Goal: Information Seeking & Learning: Learn about a topic

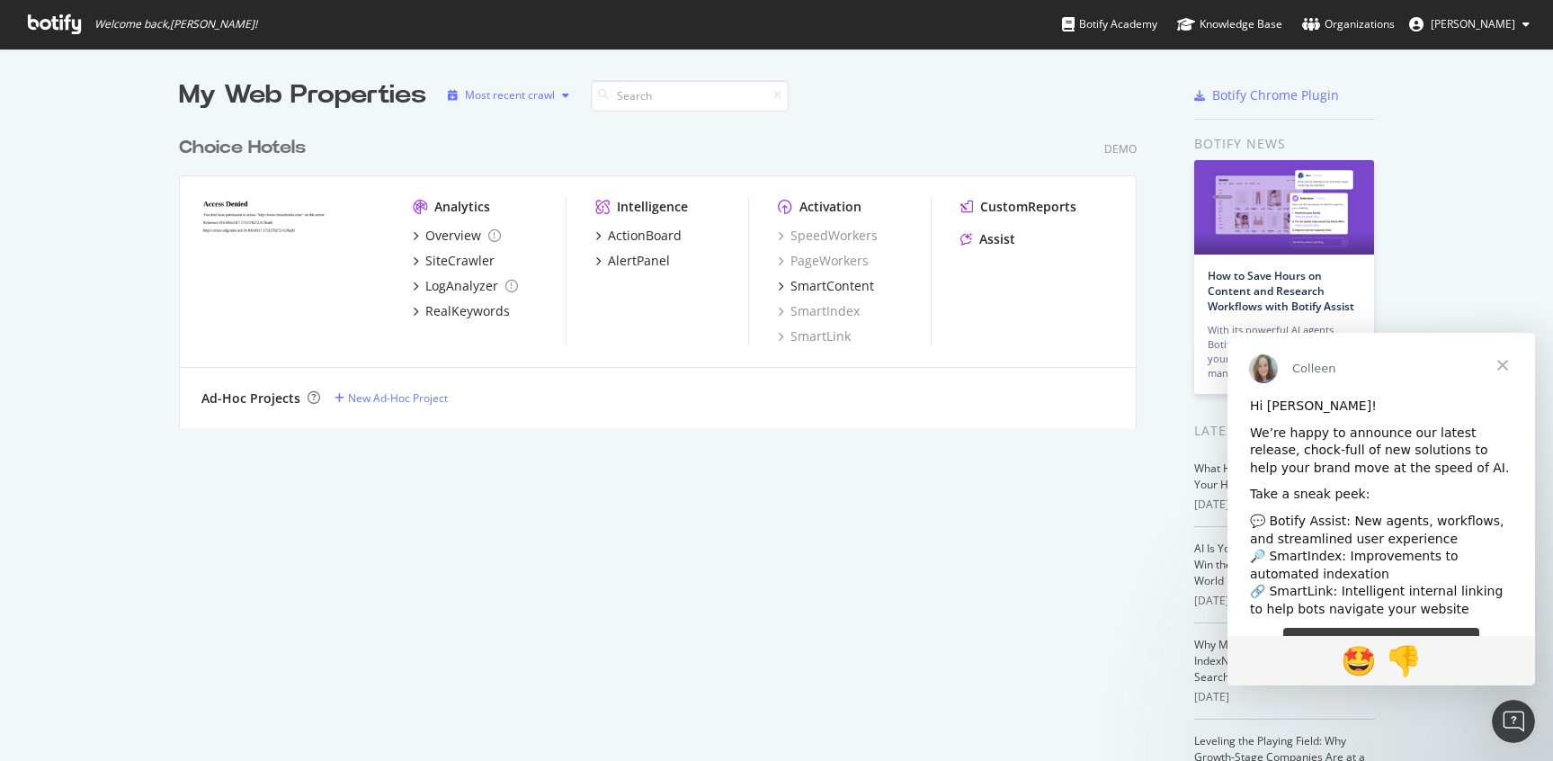
click at [505, 96] on div "Most recent crawl" at bounding box center [510, 95] width 90 height 11
click at [506, 123] on div "Most recent crawl" at bounding box center [525, 125] width 94 height 15
click at [434, 261] on div "SiteCrawler" at bounding box center [459, 261] width 69 height 18
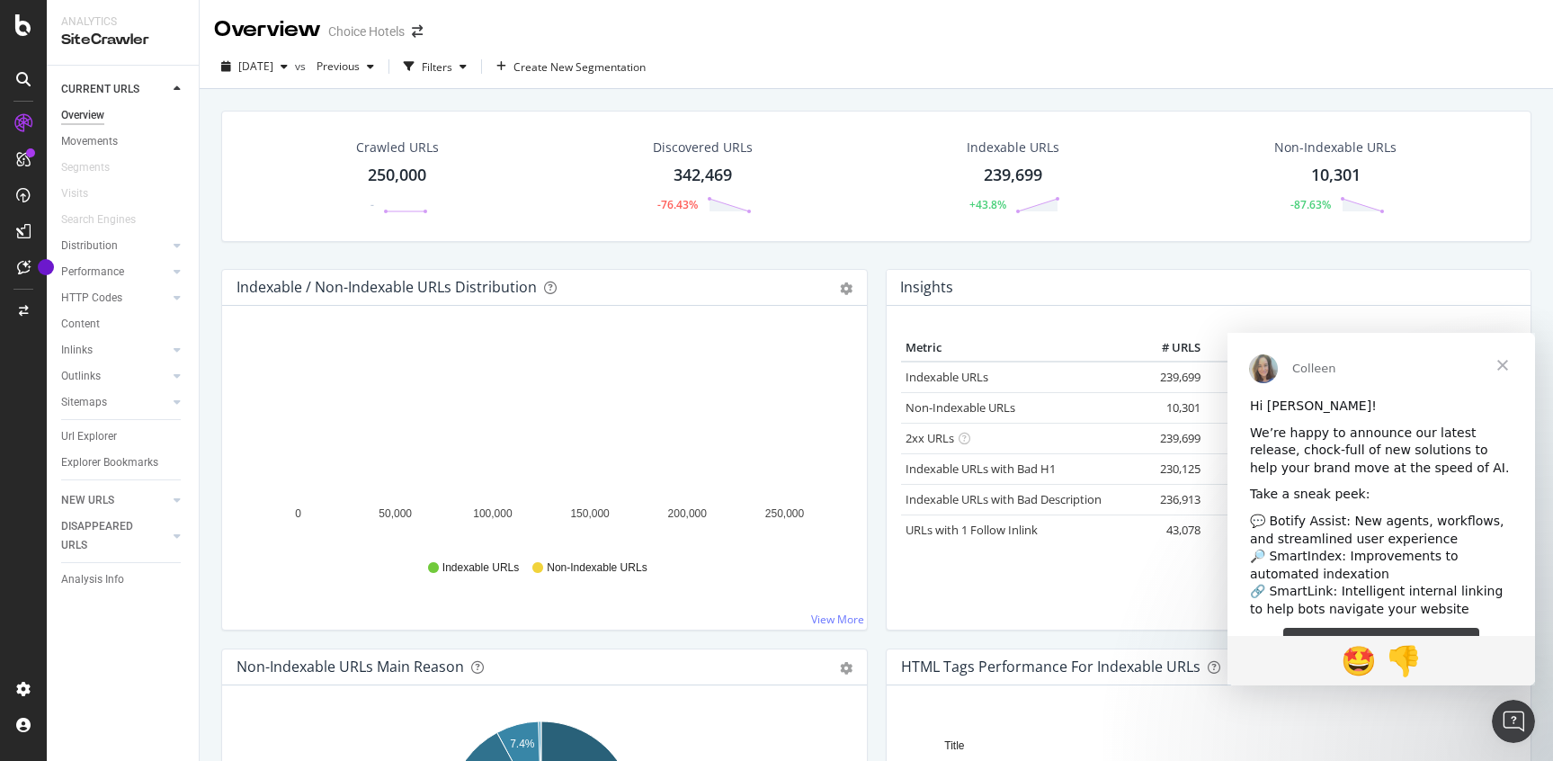
scroll to position [47, 0]
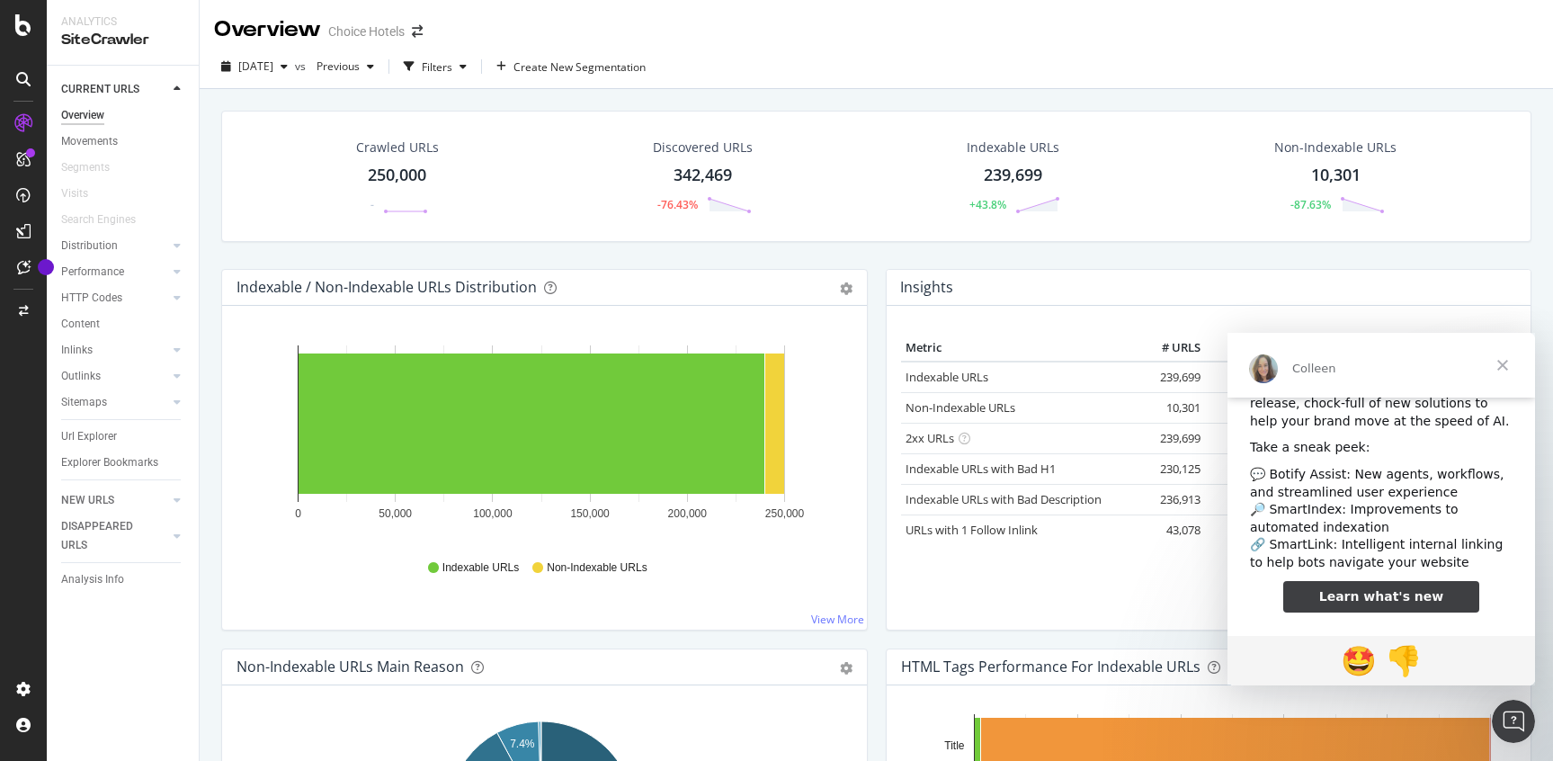
click at [1507, 366] on span "Close" at bounding box center [1502, 365] width 65 height 65
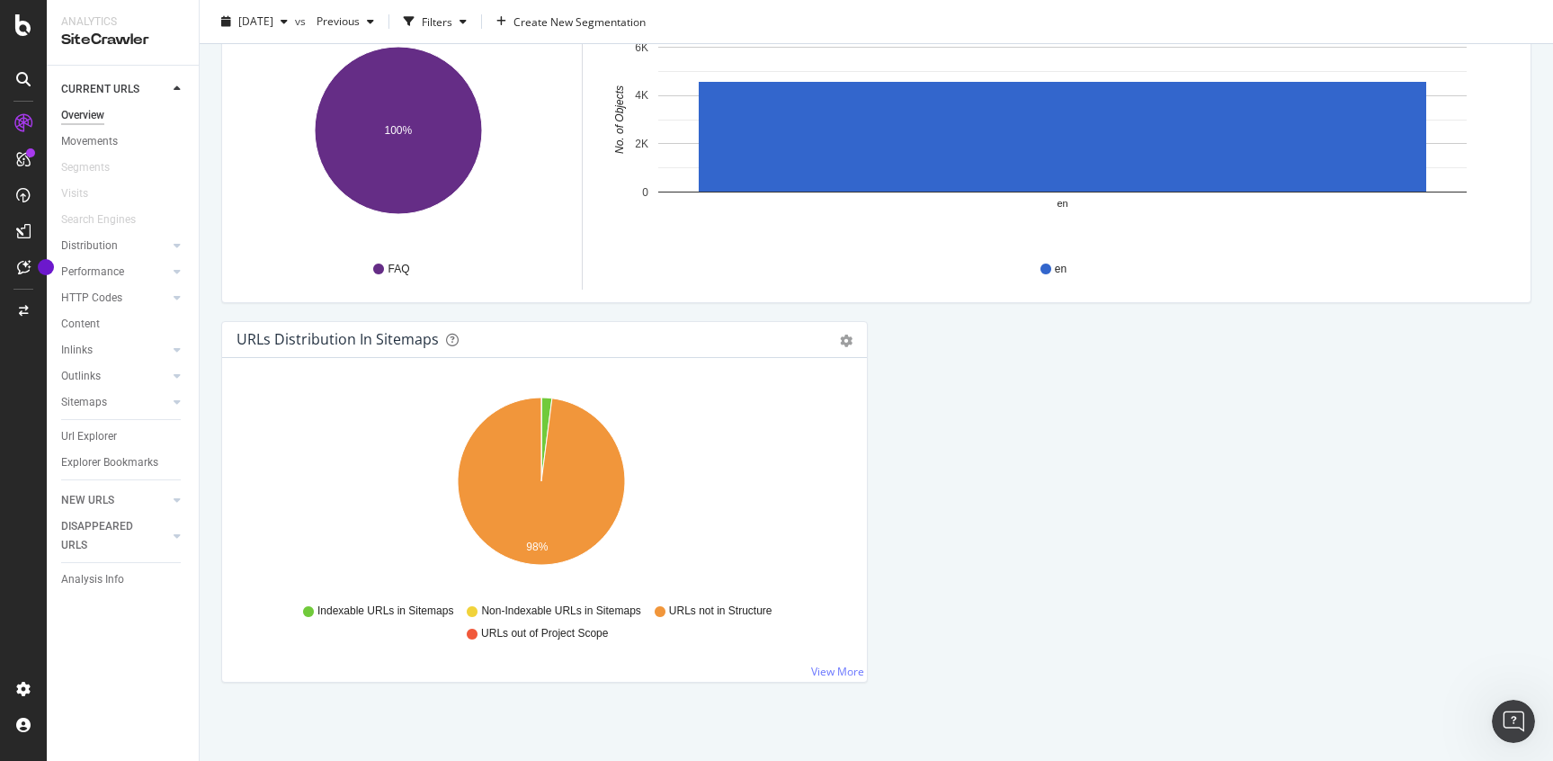
scroll to position [1848, 0]
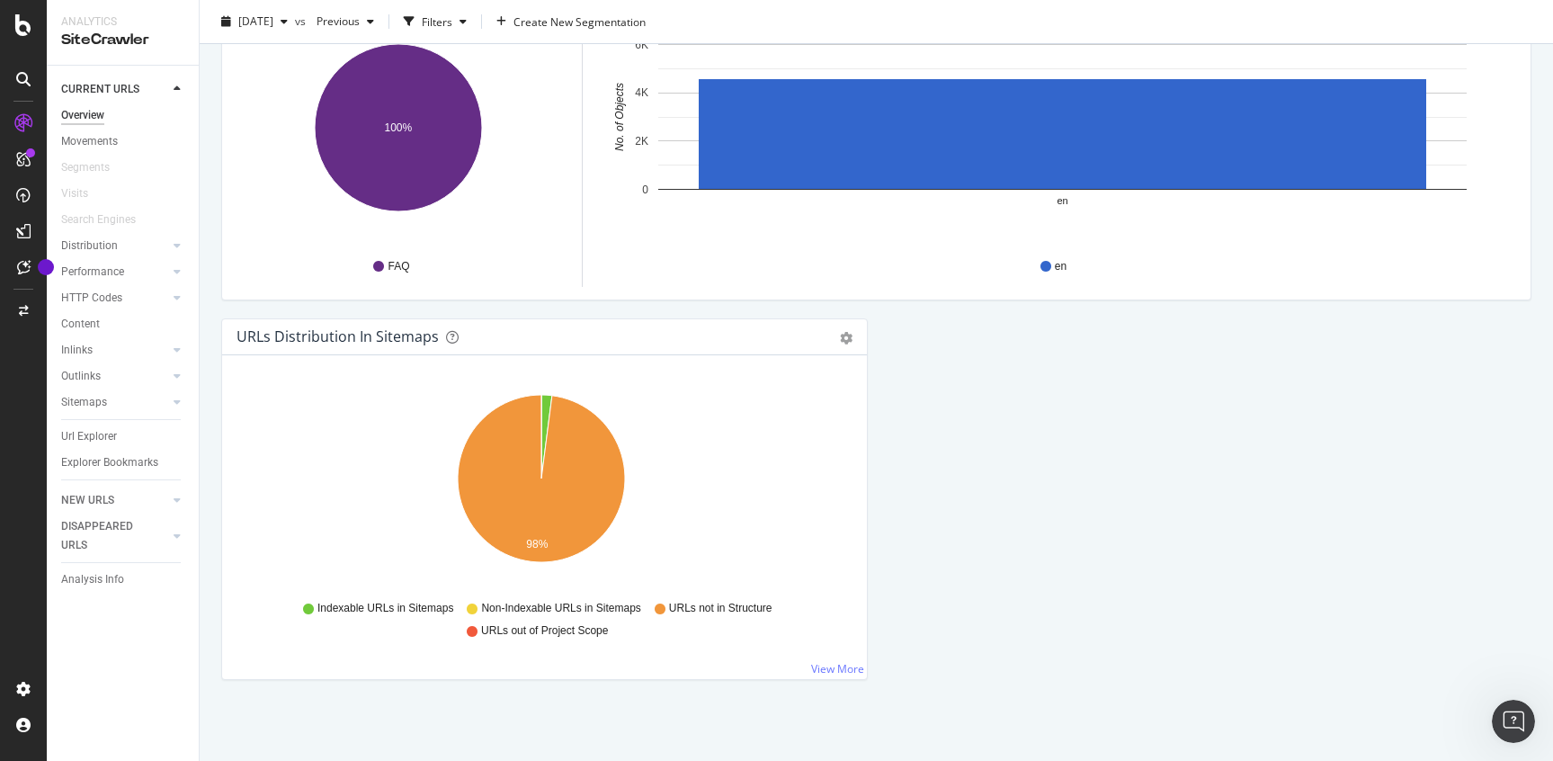
drag, startPoint x: 814, startPoint y: 664, endPoint x: 859, endPoint y: 624, distance: 59.9
click at [815, 664] on link "View More" at bounding box center [837, 668] width 53 height 15
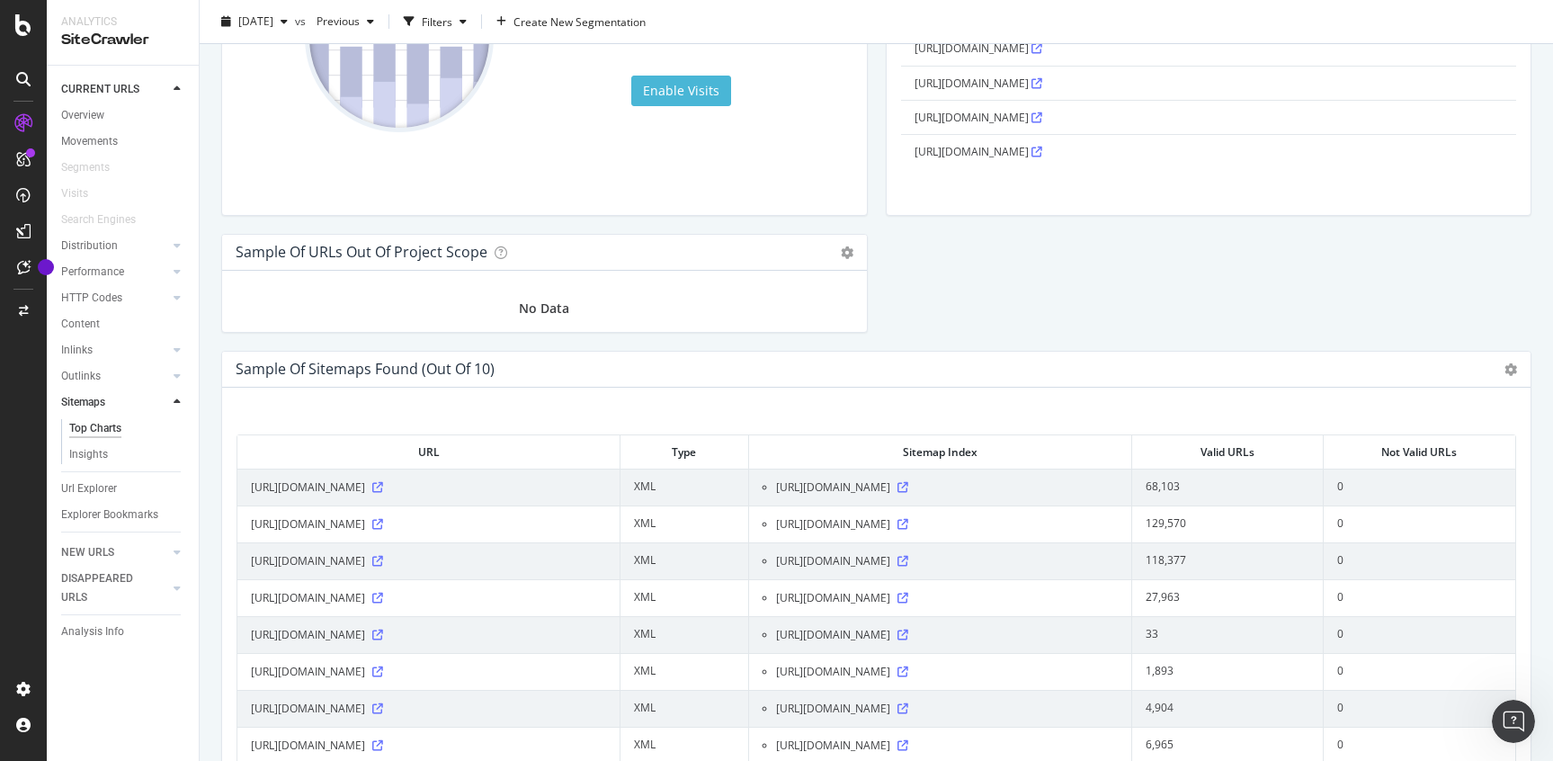
scroll to position [1938, 0]
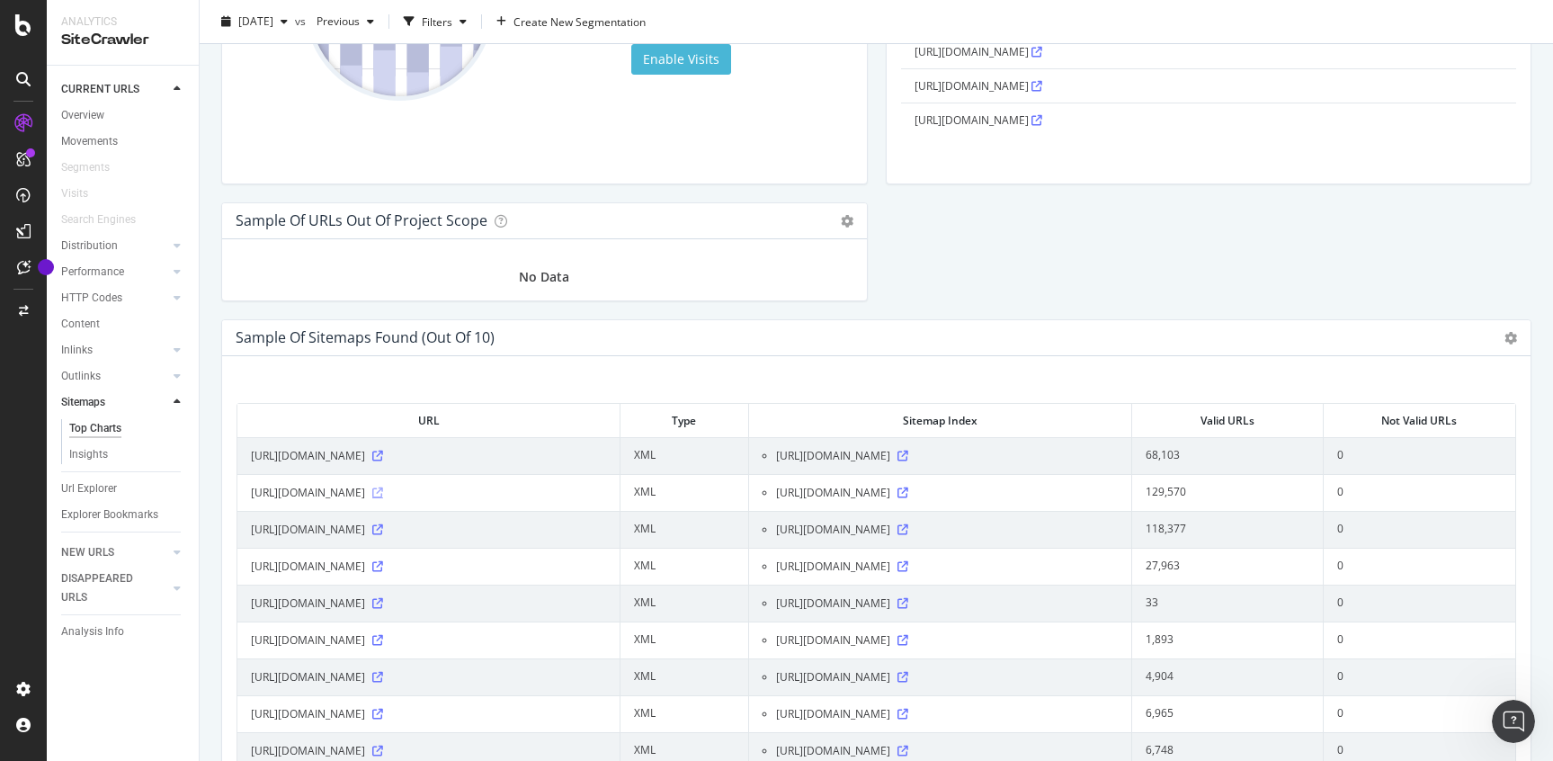
click at [383, 492] on icon at bounding box center [377, 492] width 11 height 11
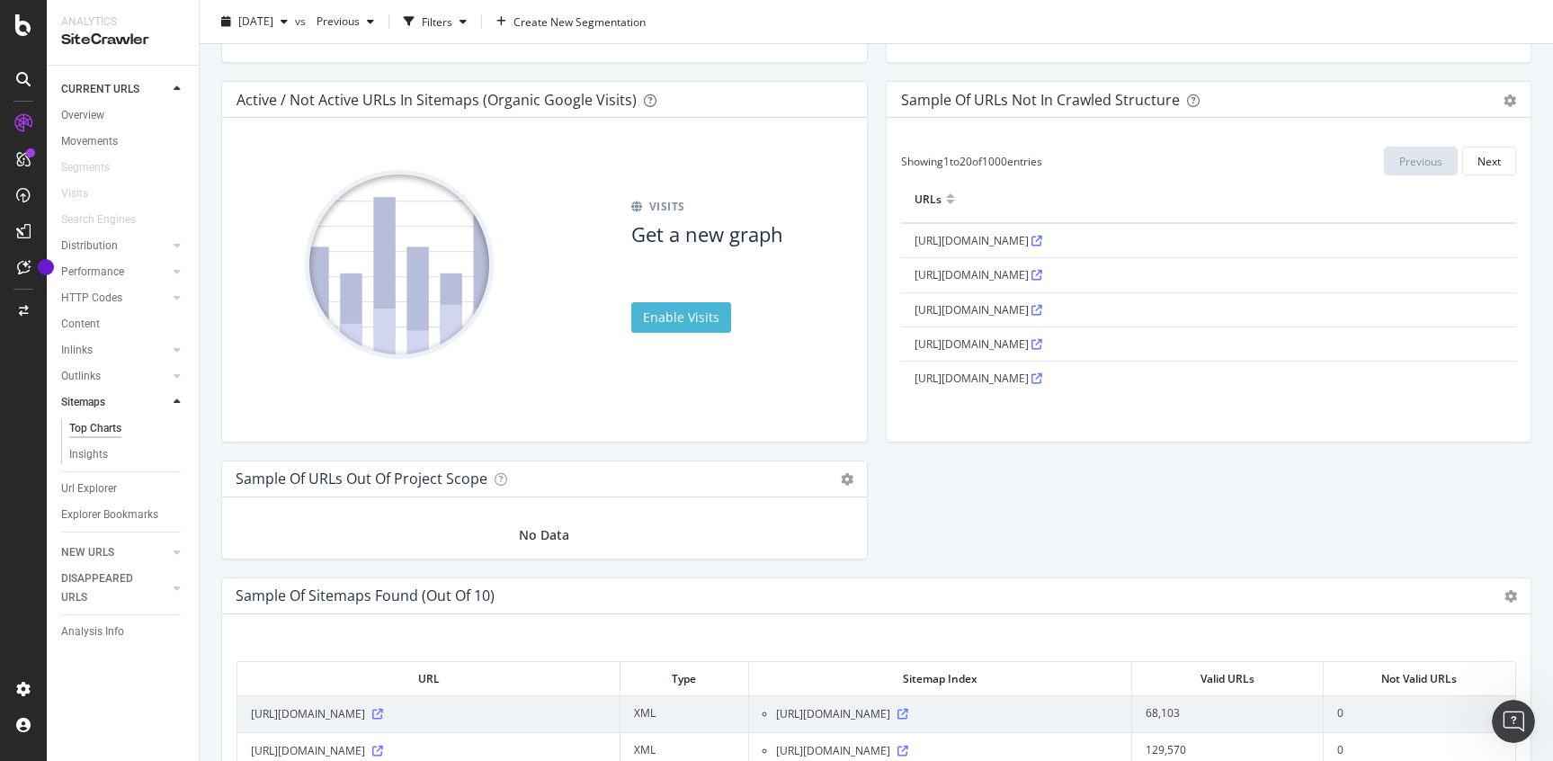
scroll to position [1668, 0]
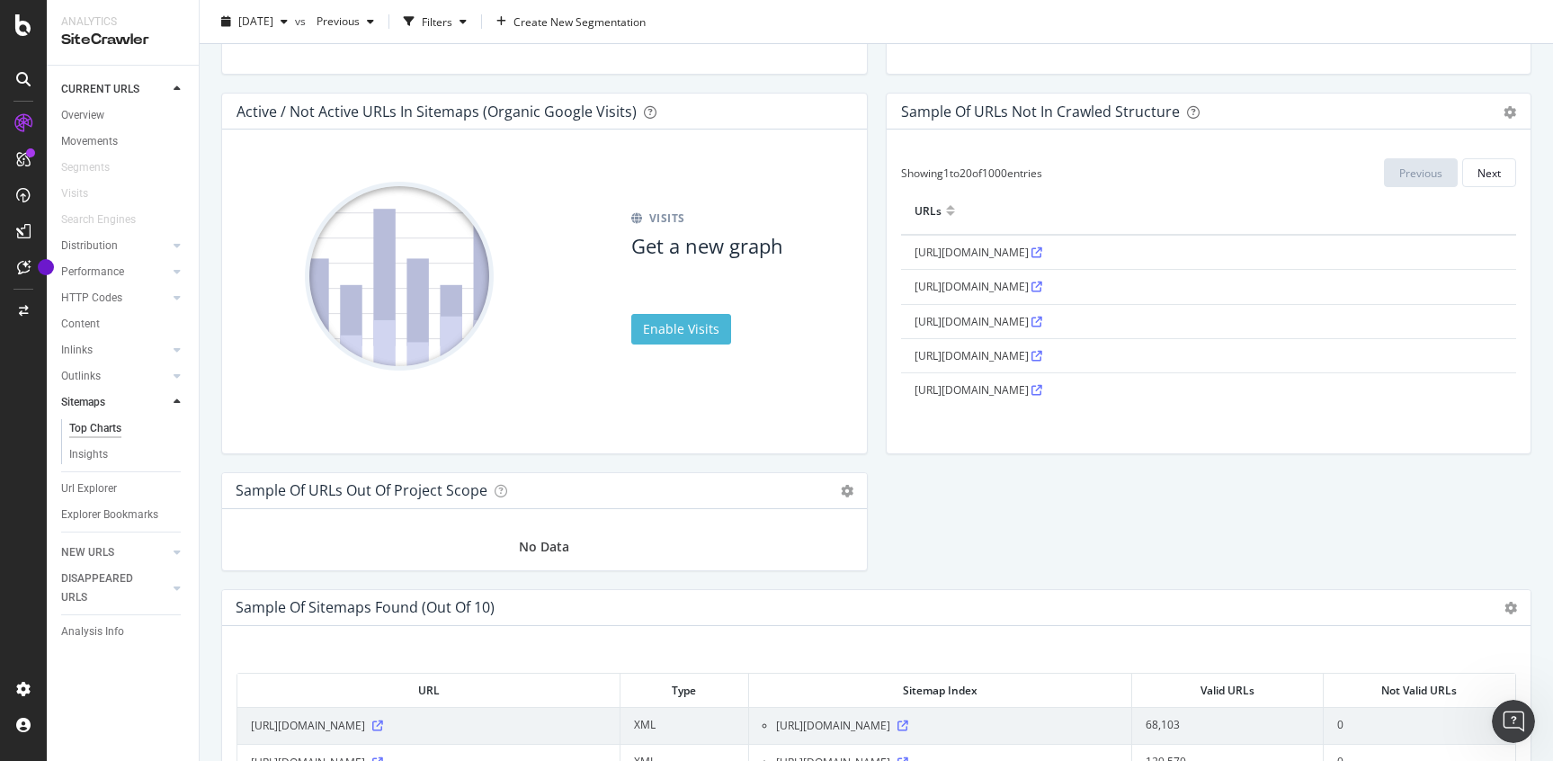
click at [98, 272] on div "Performance" at bounding box center [92, 272] width 63 height 19
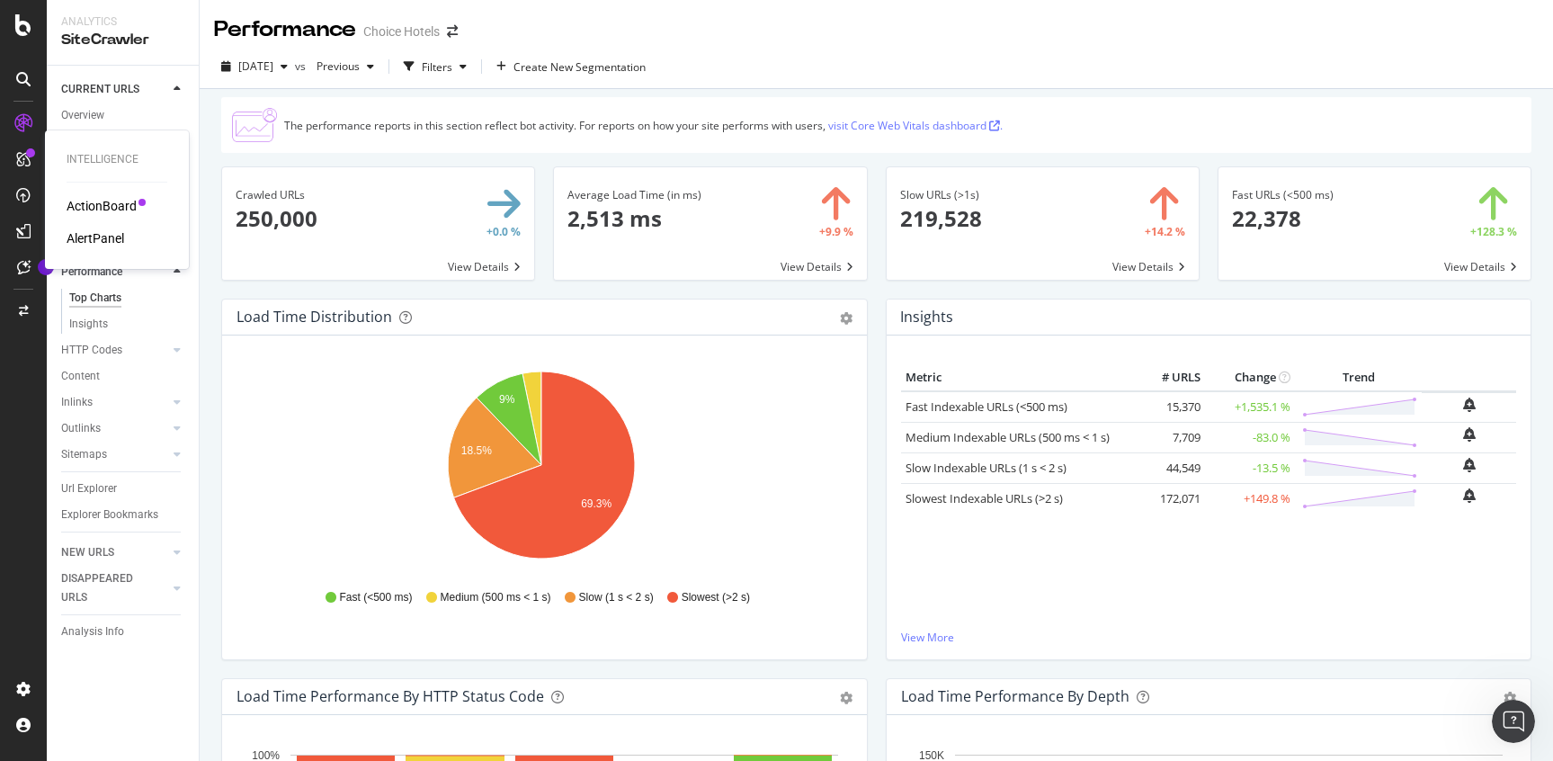
click at [83, 199] on div "ActionBoard" at bounding box center [102, 206] width 70 height 18
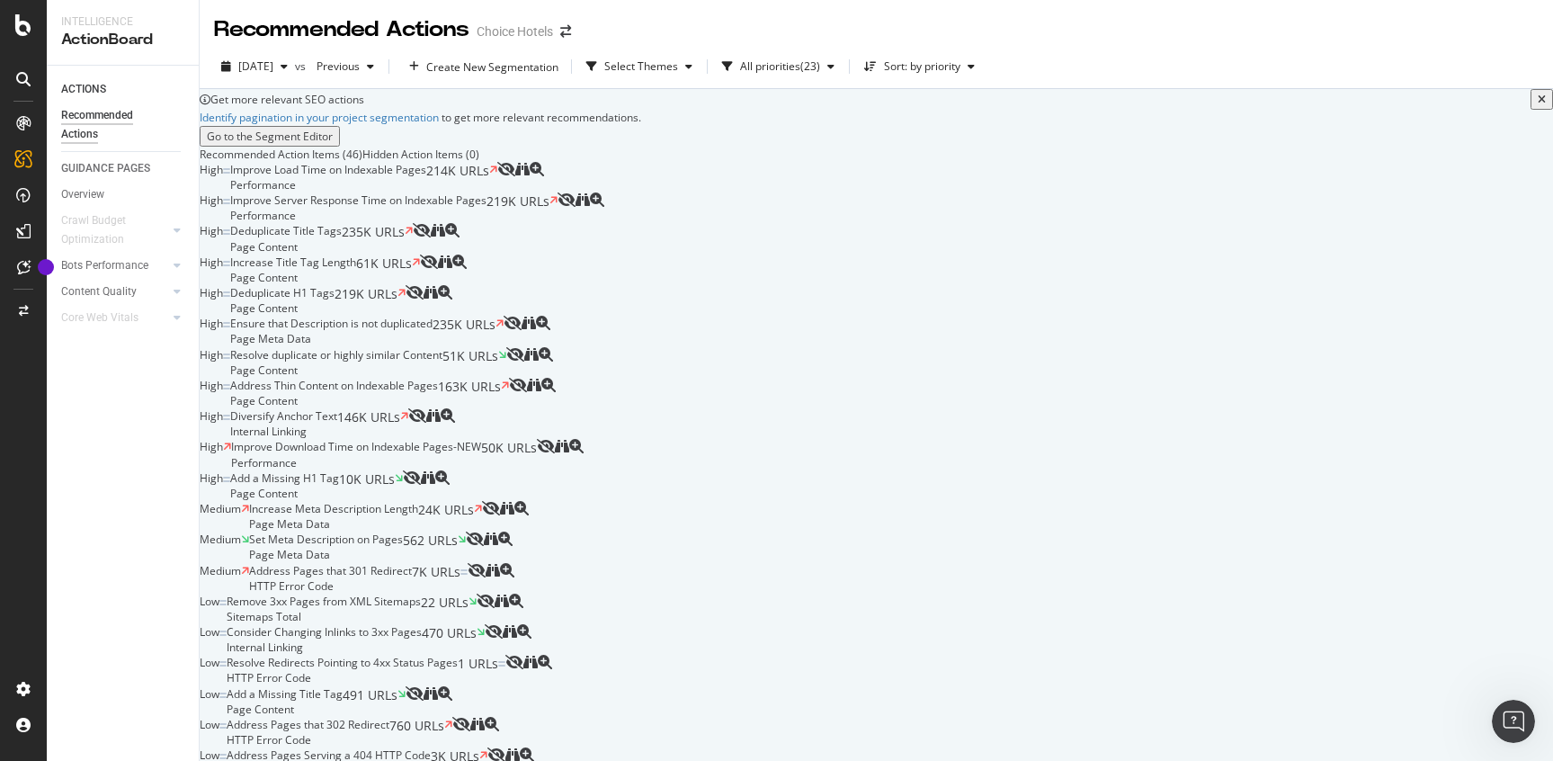
click at [405, 254] on span "235K URLs" at bounding box center [373, 238] width 63 height 31
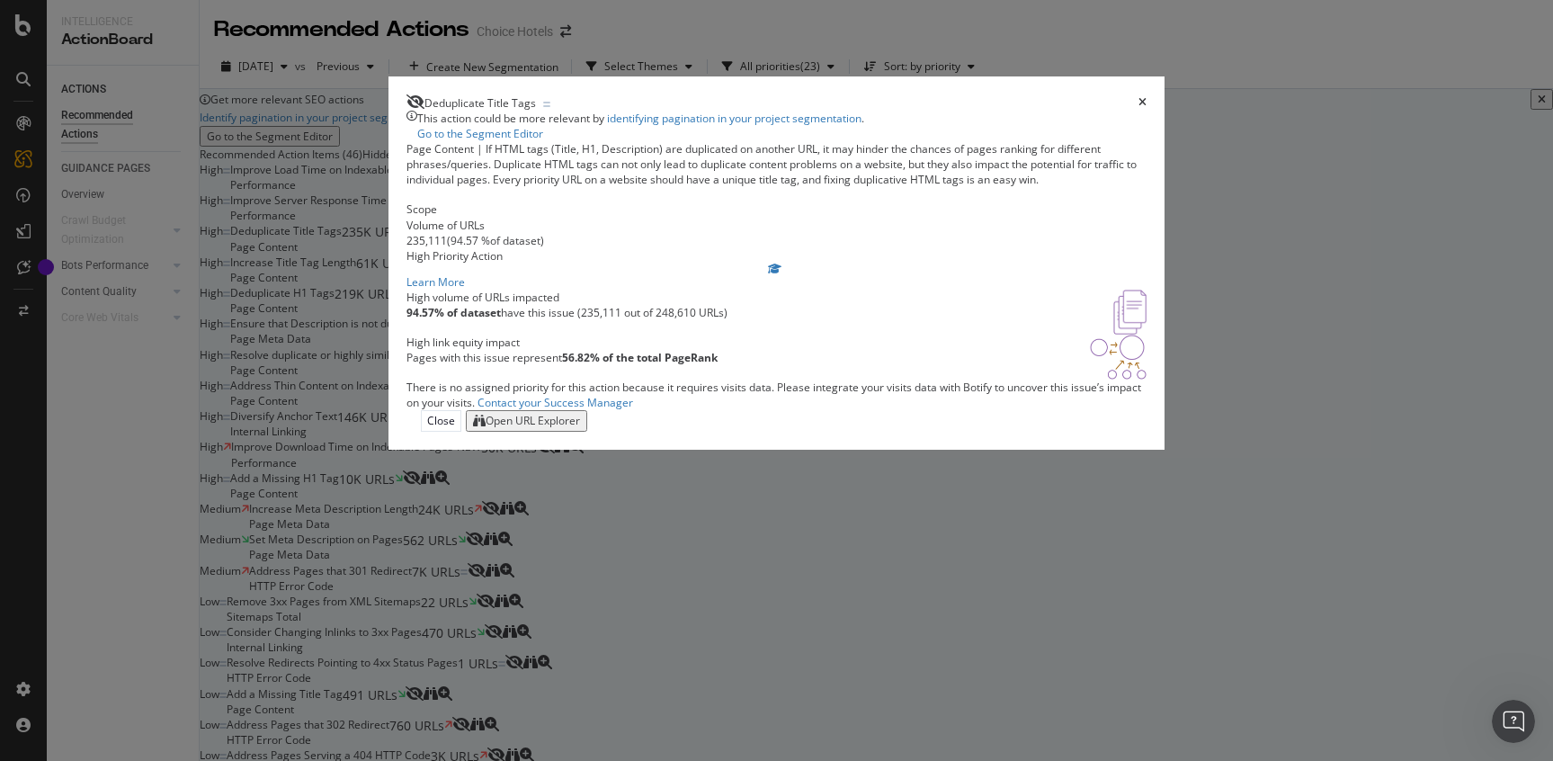
click at [580, 428] on div "Open URL Explorer" at bounding box center [533, 420] width 94 height 15
